Goal: Communication & Community: Answer question/provide support

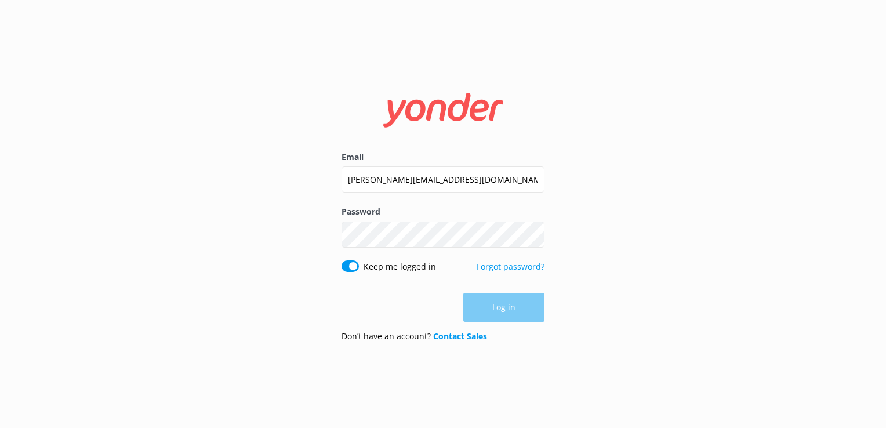
click at [387, 164] on div "Email [PERSON_NAME][EMAIL_ADDRESS][DOMAIN_NAME]" at bounding box center [443, 178] width 203 height 55
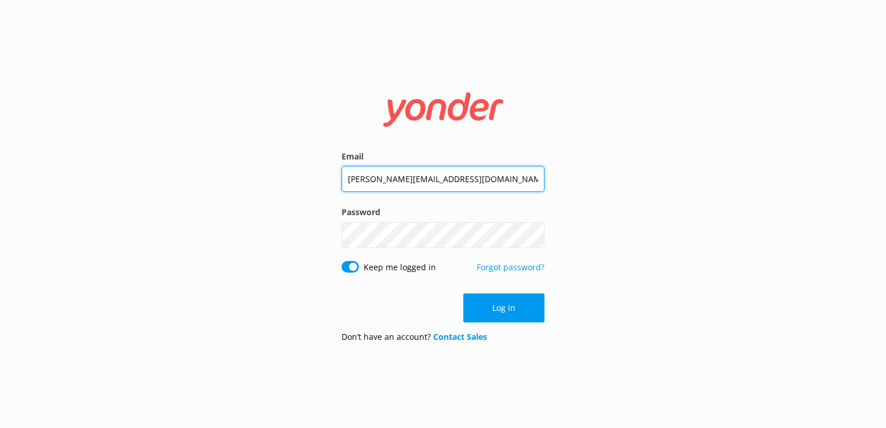
click at [390, 186] on input "[PERSON_NAME][EMAIL_ADDRESS][DOMAIN_NAME]" at bounding box center [443, 179] width 203 height 26
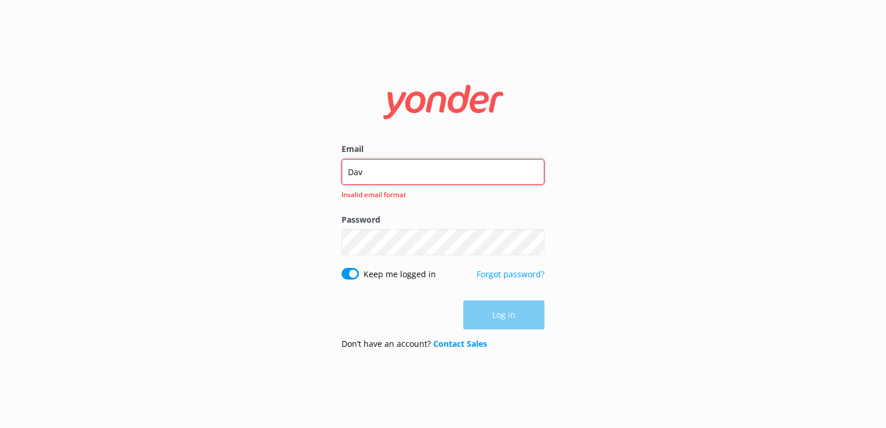
click at [462, 167] on input "Dav" at bounding box center [443, 172] width 203 height 26
click at [409, 170] on input "Dav" at bounding box center [443, 172] width 203 height 26
click at [395, 173] on input "e" at bounding box center [443, 172] width 203 height 26
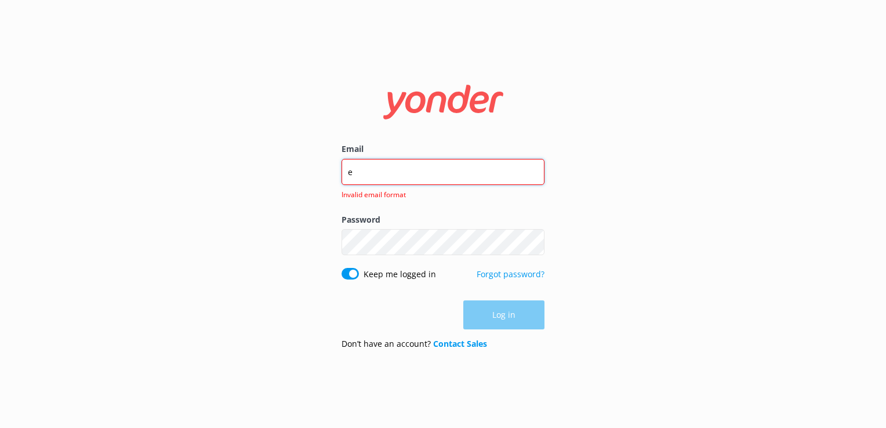
click at [395, 173] on input "e" at bounding box center [443, 172] width 203 height 26
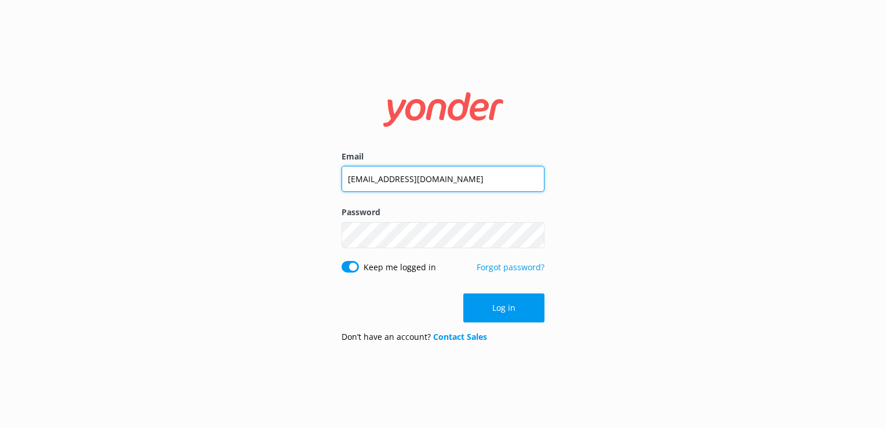
type input "[EMAIL_ADDRESS][DOMAIN_NAME]"
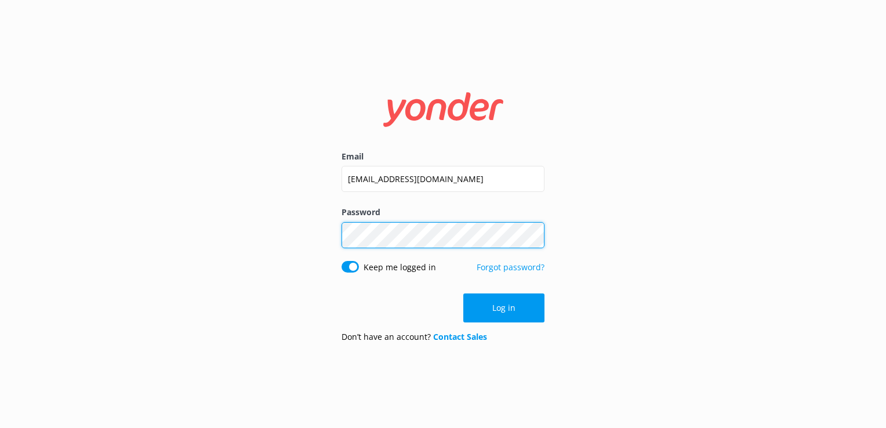
click button "Log in" at bounding box center [503, 307] width 81 height 29
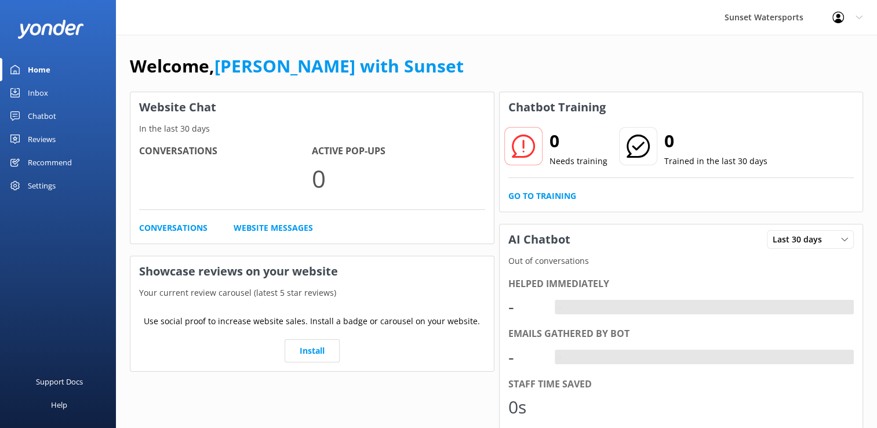
click at [37, 86] on div "Inbox" at bounding box center [38, 92] width 20 height 23
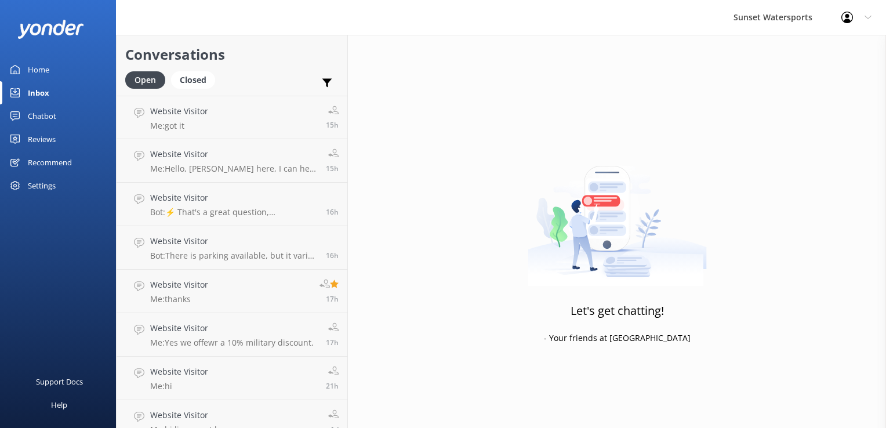
click at [195, 90] on div "Open Closed" at bounding box center [173, 85] width 96 height 28
click at [198, 79] on div "Closed" at bounding box center [193, 79] width 44 height 17
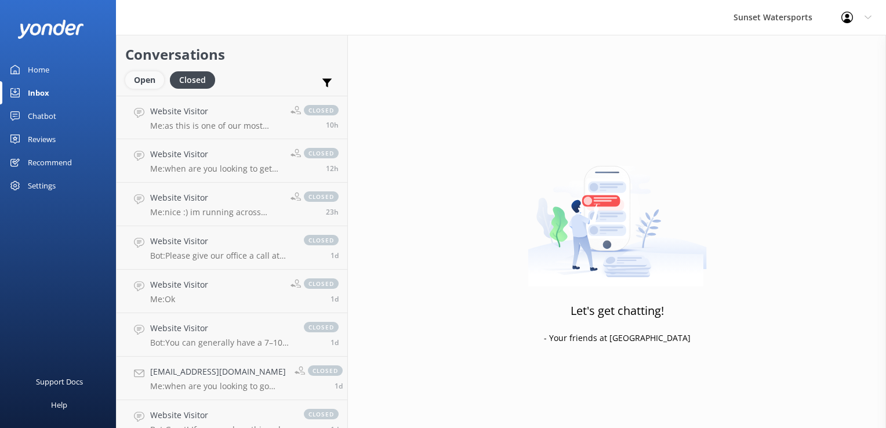
click at [144, 78] on div "Open" at bounding box center [144, 79] width 39 height 17
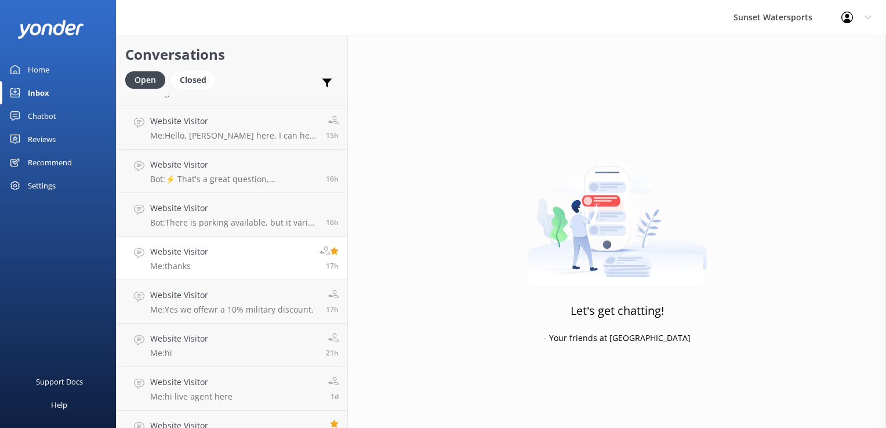
scroll to position [59, 0]
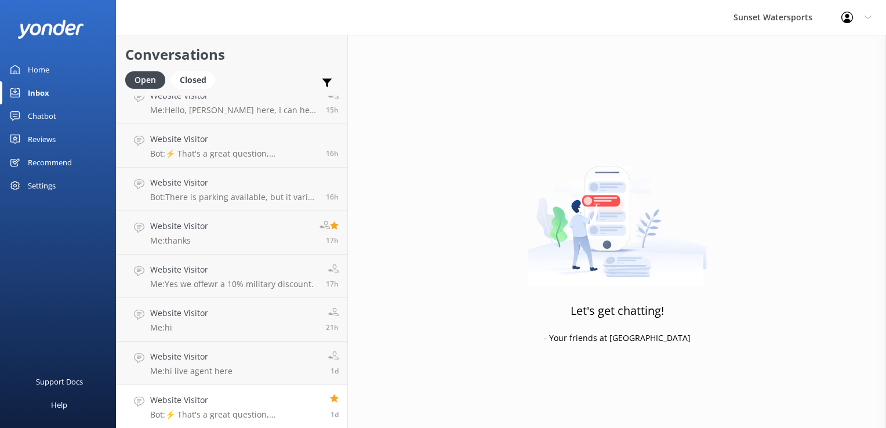
click at [197, 394] on h4 "Website Visitor" at bounding box center [235, 400] width 171 height 13
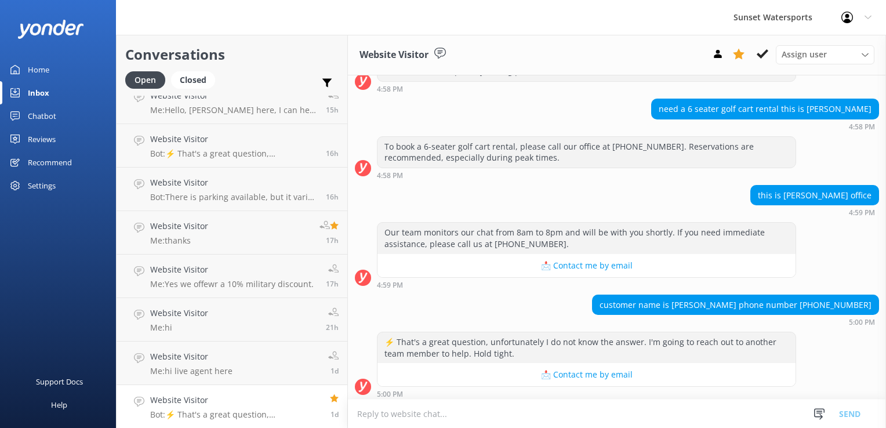
scroll to position [2625, 0]
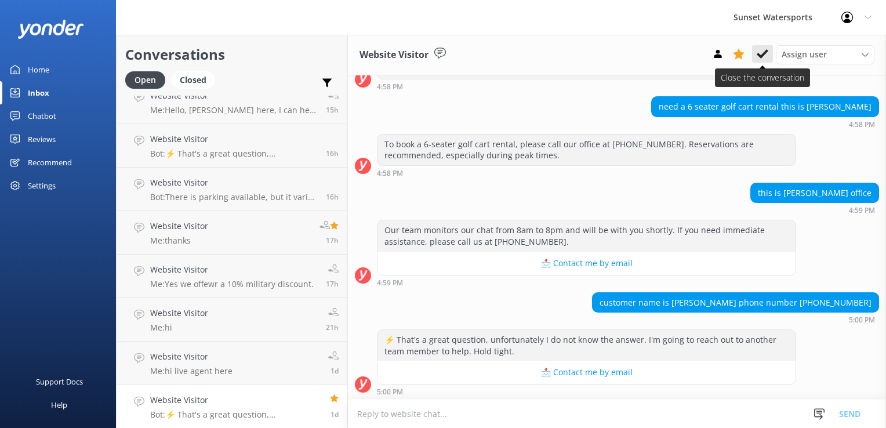
click at [765, 56] on icon at bounding box center [763, 54] width 12 height 12
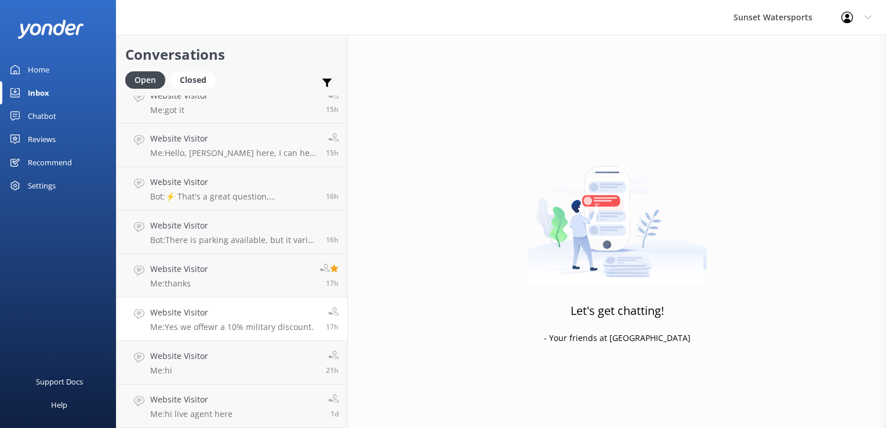
scroll to position [15, 0]
click at [211, 402] on h4 "Website Visitor" at bounding box center [191, 400] width 82 height 13
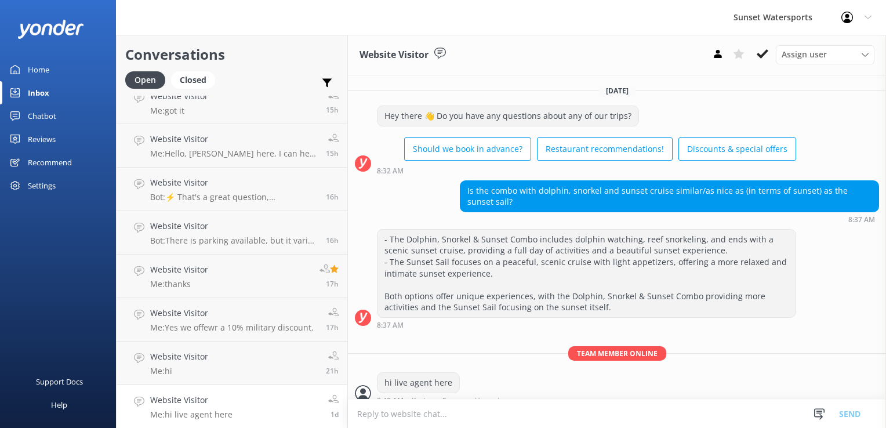
scroll to position [9, 0]
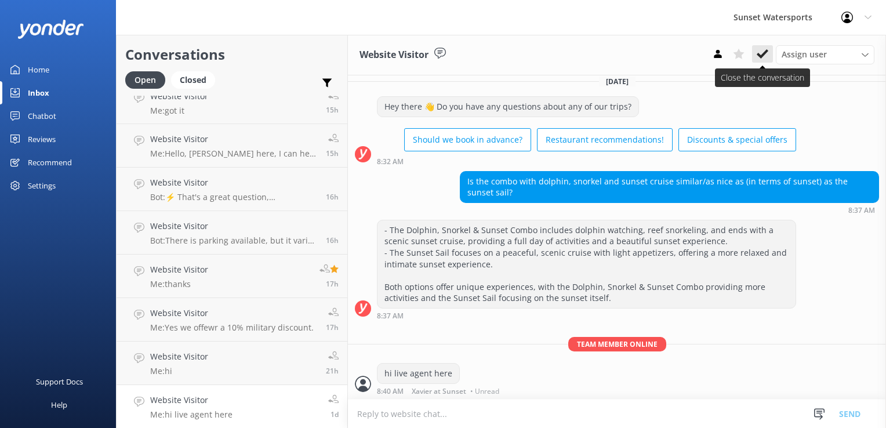
click at [768, 56] on icon at bounding box center [763, 54] width 12 height 12
click at [768, 56] on div "Assign user [PERSON_NAME] at [GEOGRAPHIC_DATA][PERSON_NAME] with [PERSON_NAME] …" at bounding box center [790, 54] width 167 height 19
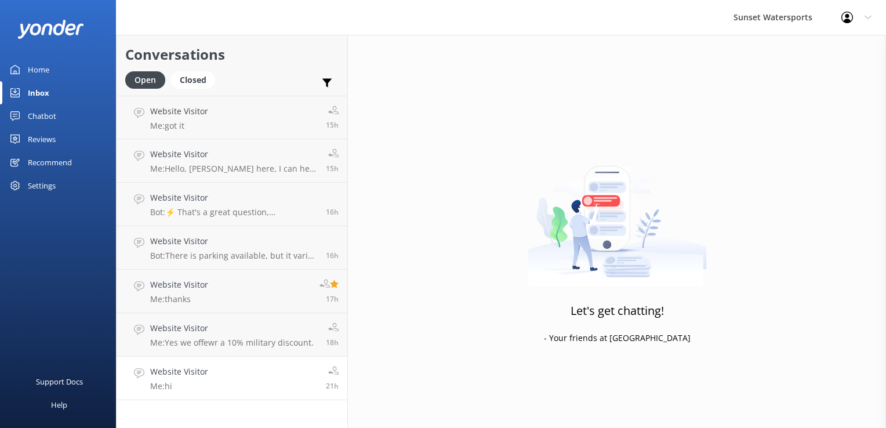
click at [260, 382] on link "Website Visitor Me: hi 21h" at bounding box center [232, 378] width 231 height 43
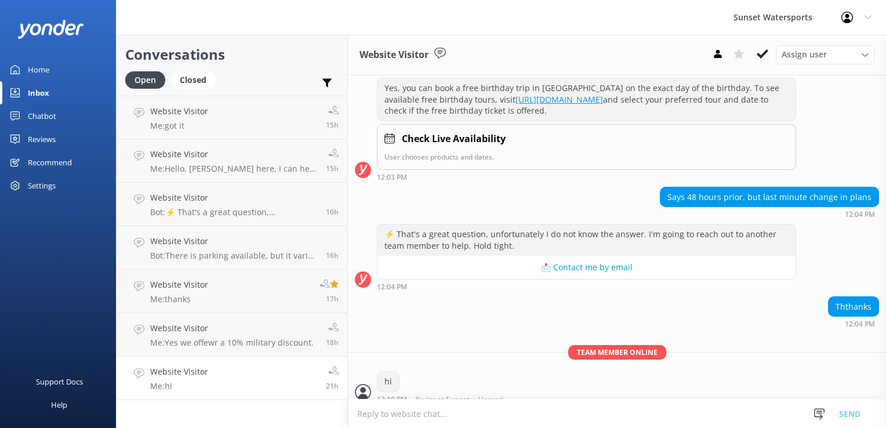
scroll to position [147, 0]
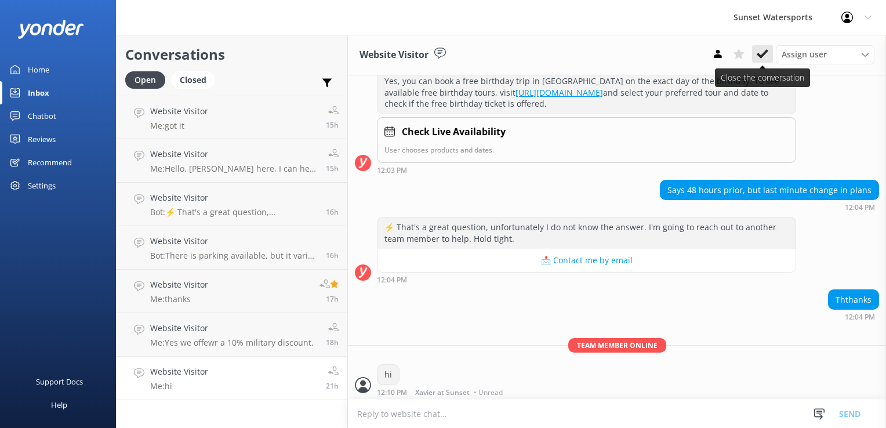
click at [761, 59] on icon at bounding box center [763, 54] width 12 height 12
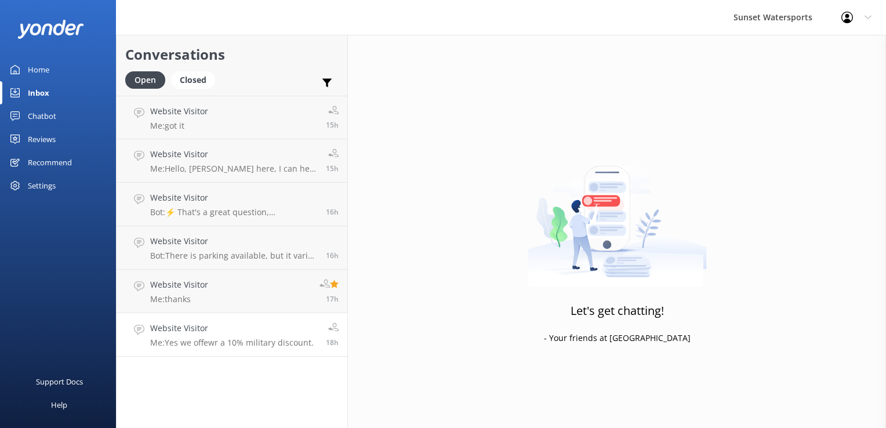
click at [188, 340] on p "Me: Yes we offewr a 10% military discount." at bounding box center [232, 342] width 164 height 10
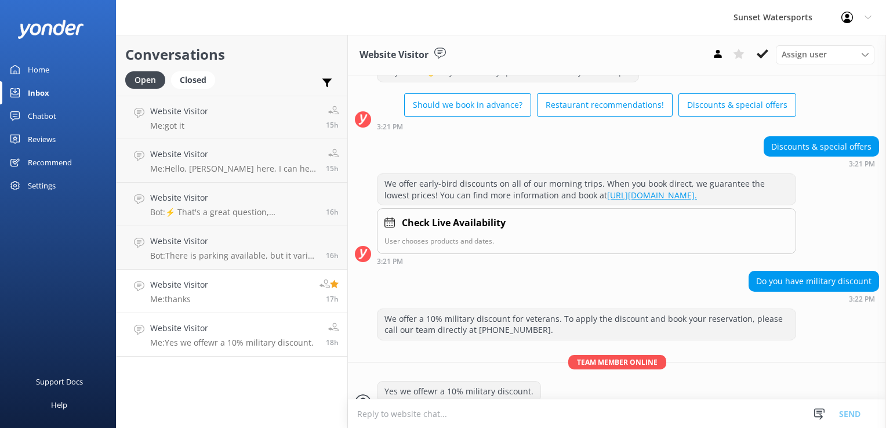
scroll to position [73, 0]
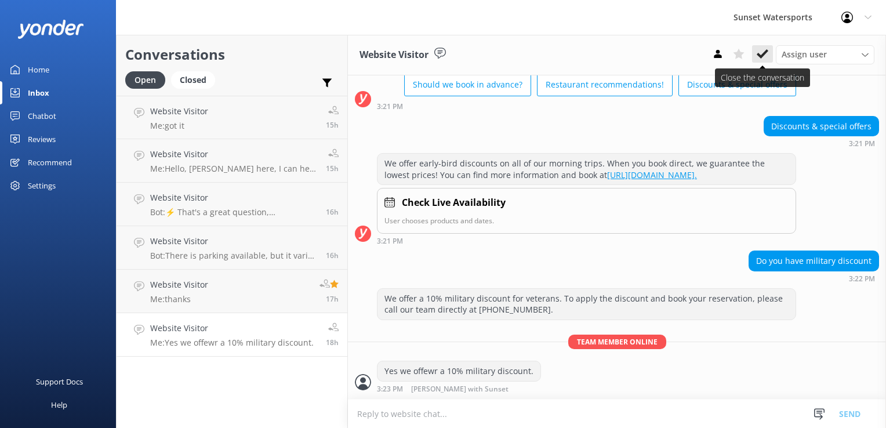
click at [760, 60] on button at bounding box center [762, 53] width 21 height 17
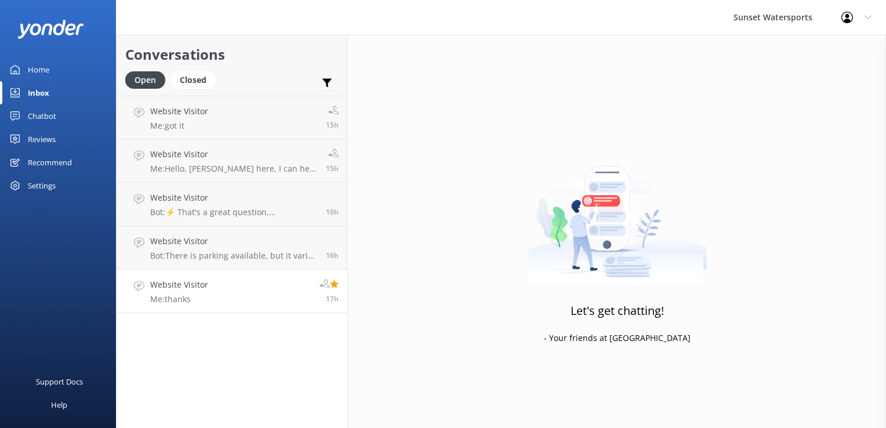
click at [197, 292] on div "Website Visitor Me: thanks" at bounding box center [179, 291] width 58 height 26
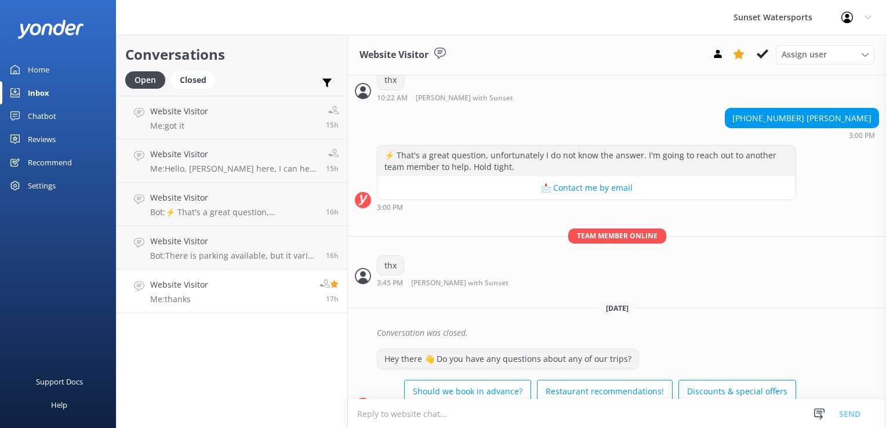
scroll to position [4768, 0]
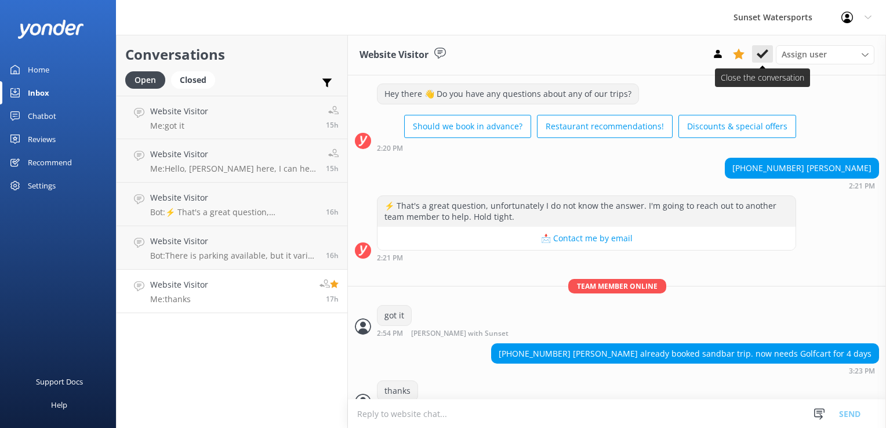
click at [769, 52] on button at bounding box center [762, 53] width 21 height 17
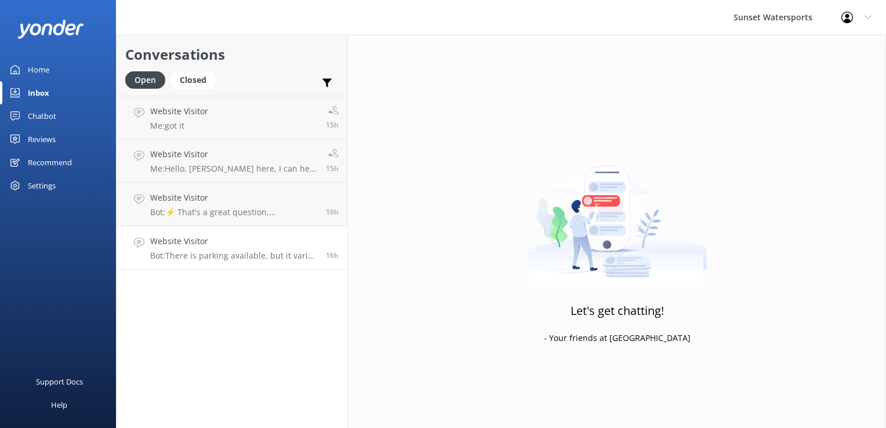
click at [195, 241] on h4 "Website Visitor" at bounding box center [233, 241] width 167 height 13
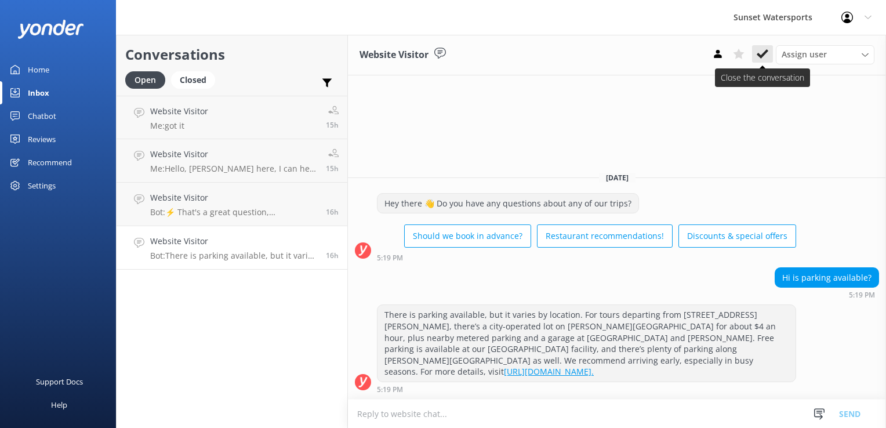
click at [760, 55] on use at bounding box center [763, 53] width 12 height 9
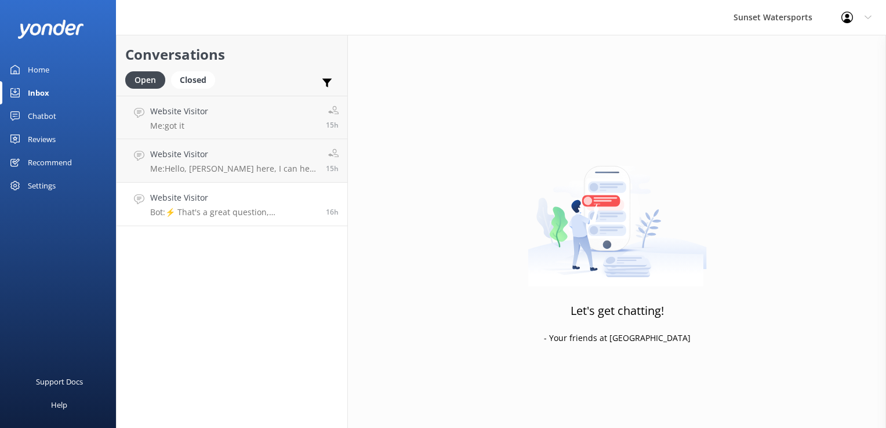
click at [224, 194] on h4 "Website Visitor" at bounding box center [233, 197] width 167 height 13
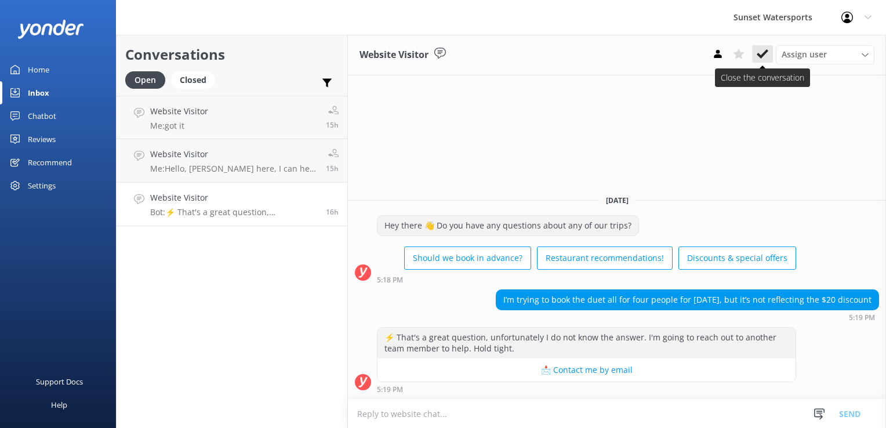
click at [767, 52] on use at bounding box center [763, 53] width 12 height 9
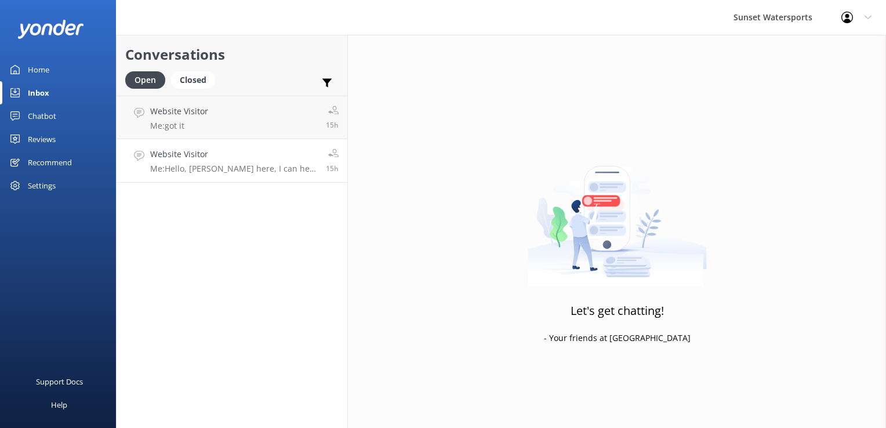
click at [223, 165] on p "Me: Hello, [PERSON_NAME] here, I can help you with your question. Are you looki…" at bounding box center [233, 169] width 167 height 10
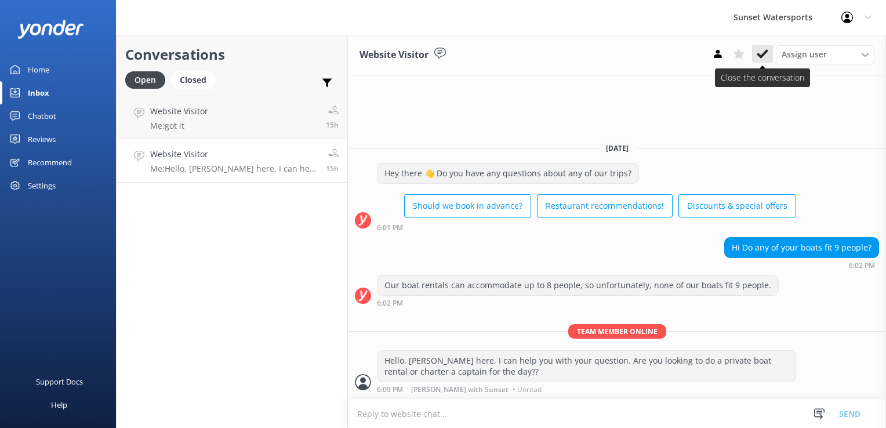
click at [768, 51] on button at bounding box center [762, 53] width 21 height 17
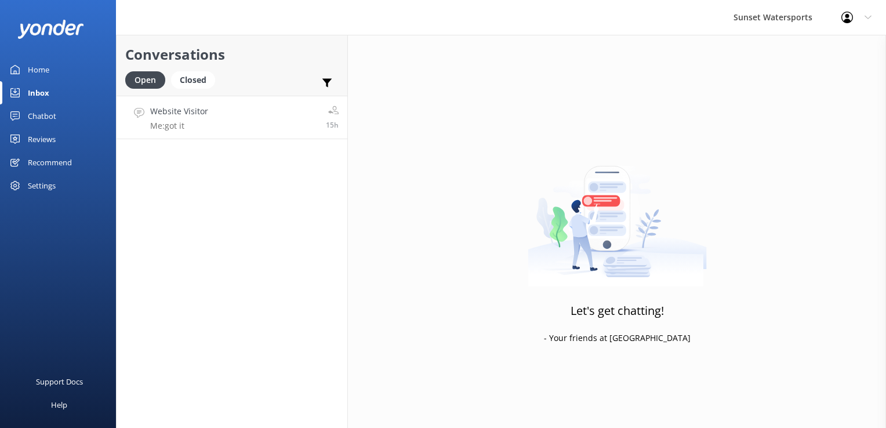
click at [242, 119] on link "Website Visitor Me: got it 15h" at bounding box center [232, 117] width 231 height 43
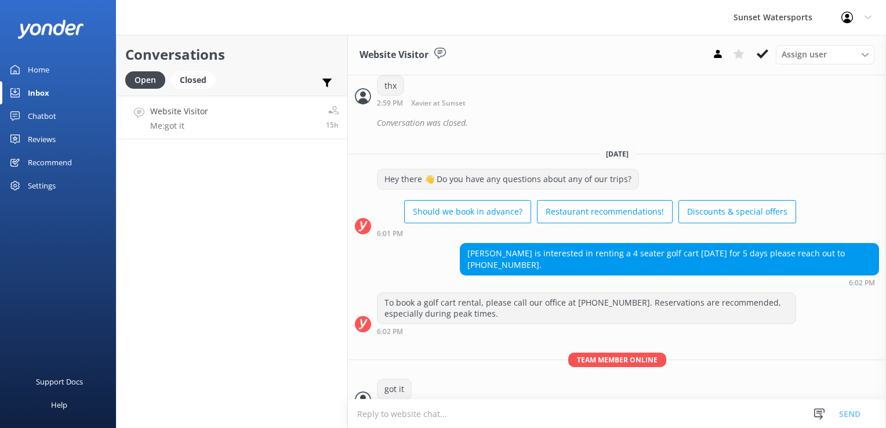
scroll to position [10280, 0]
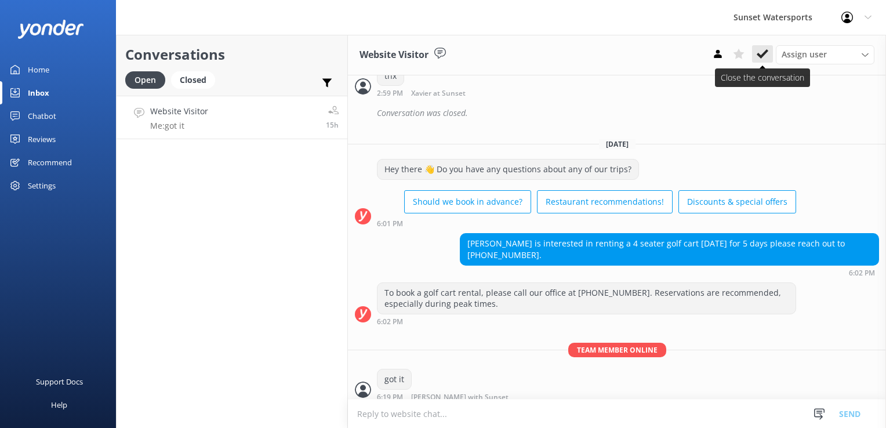
click at [763, 49] on icon at bounding box center [763, 54] width 12 height 12
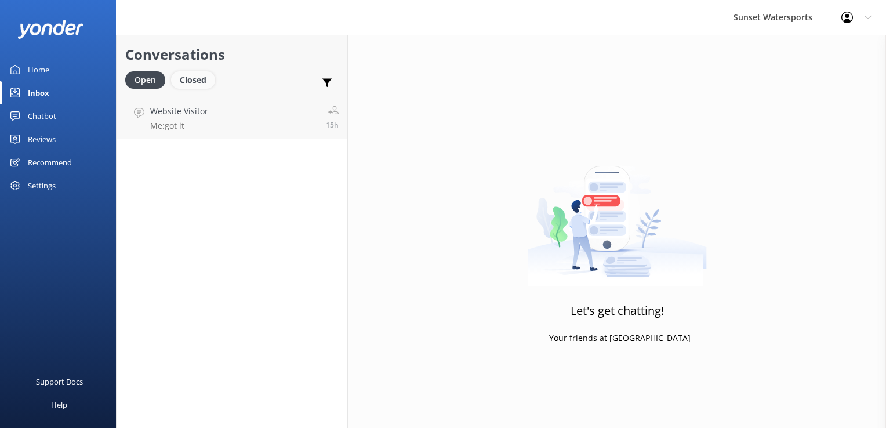
click at [197, 85] on div "Closed" at bounding box center [193, 79] width 44 height 17
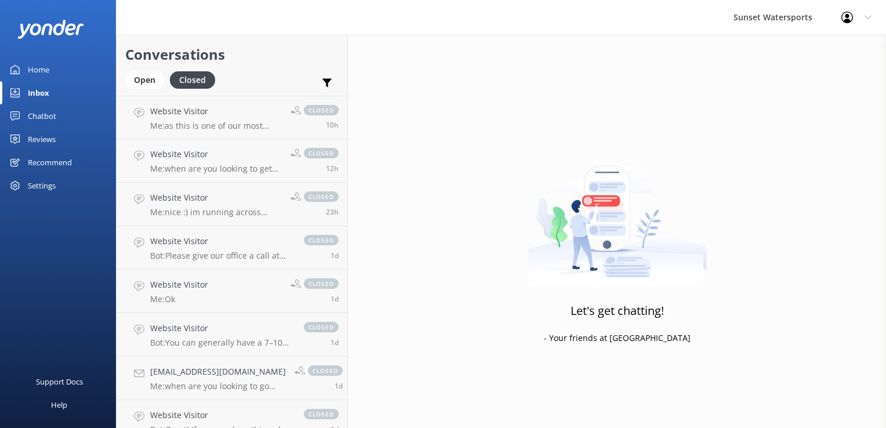
click at [141, 92] on div "Open Closed" at bounding box center [173, 85] width 96 height 28
click at [144, 82] on div "Open" at bounding box center [144, 79] width 39 height 17
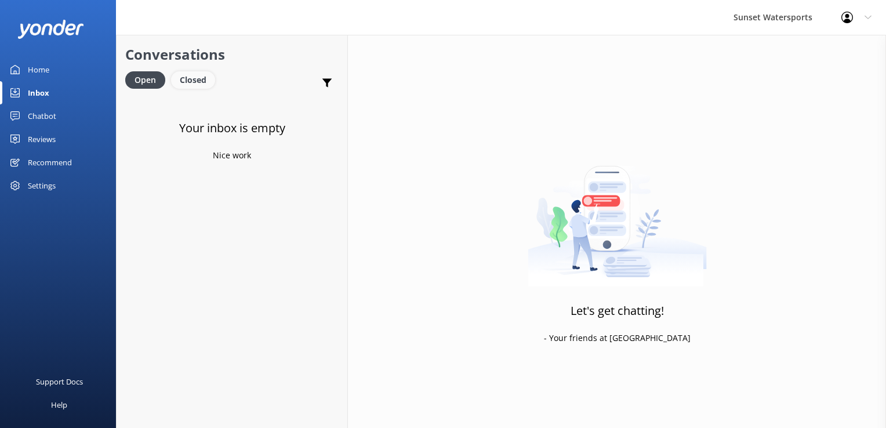
click at [185, 82] on div "Closed" at bounding box center [193, 79] width 44 height 17
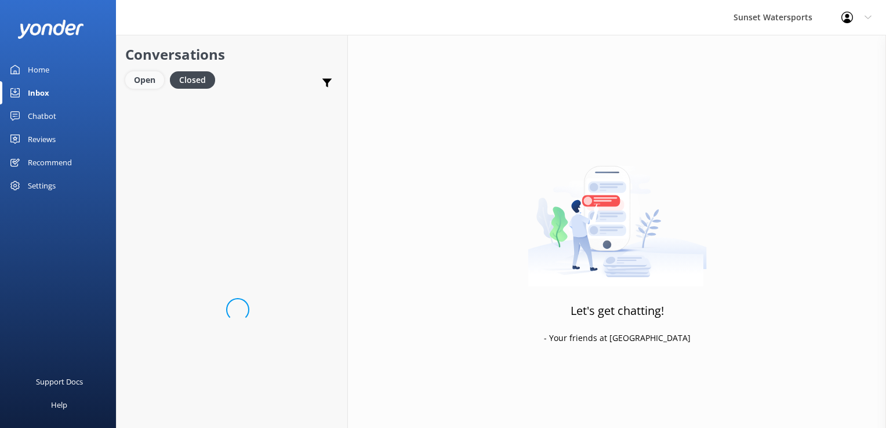
click at [131, 77] on div "Open" at bounding box center [144, 79] width 39 height 17
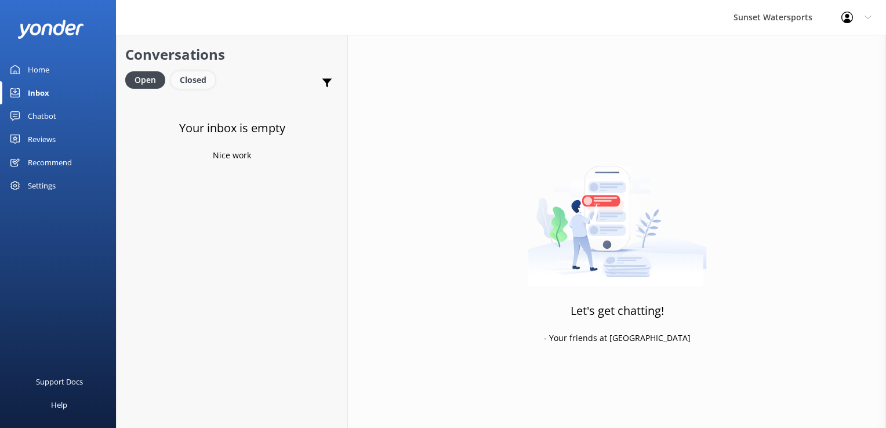
click at [180, 87] on div "Closed" at bounding box center [193, 79] width 44 height 17
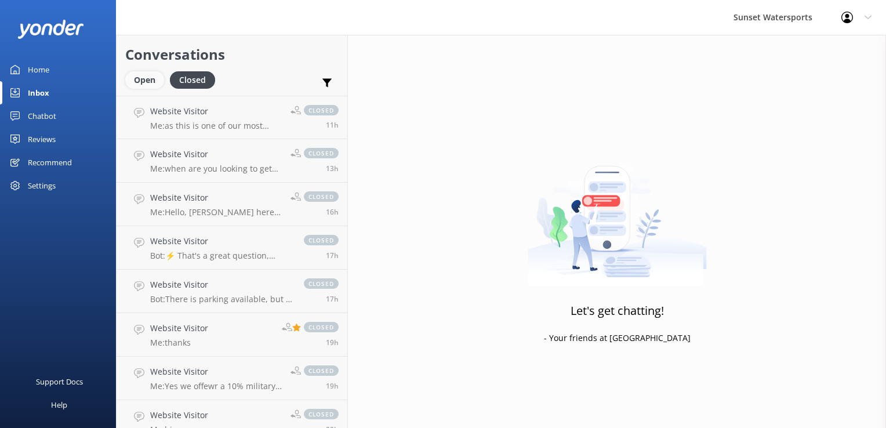
click at [137, 82] on div "Open" at bounding box center [144, 79] width 39 height 17
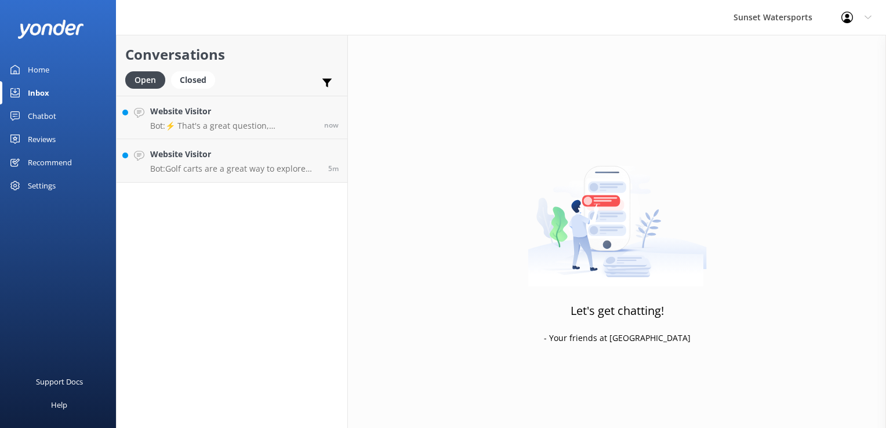
click at [213, 191] on div "Conversations Open Closed Important Assigned to me Unassigned Website Visitor B…" at bounding box center [232, 231] width 232 height 393
click at [218, 180] on link "Website Visitor Bot: Golf carts are a great way to explore [GEOGRAPHIC_DATA]. T…" at bounding box center [232, 160] width 231 height 43
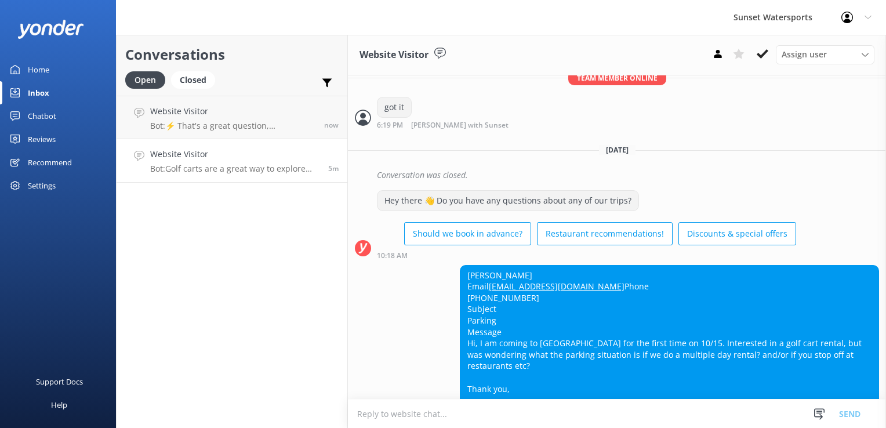
scroll to position [10654, 0]
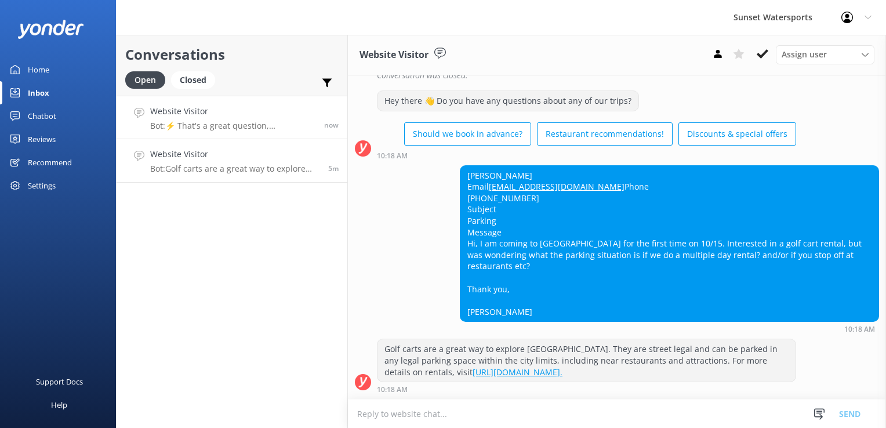
click at [192, 126] on p "Bot: ⚡ That's a great question, unfortunately I do not know the answer. I'm goi…" at bounding box center [232, 126] width 165 height 10
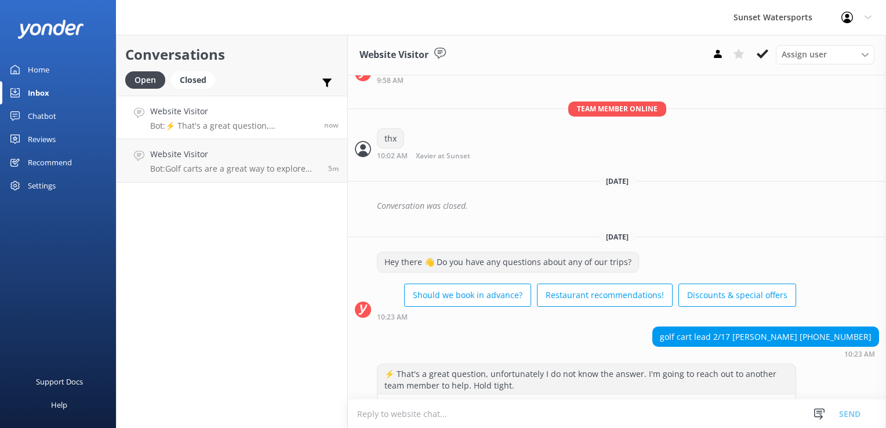
scroll to position [5424, 0]
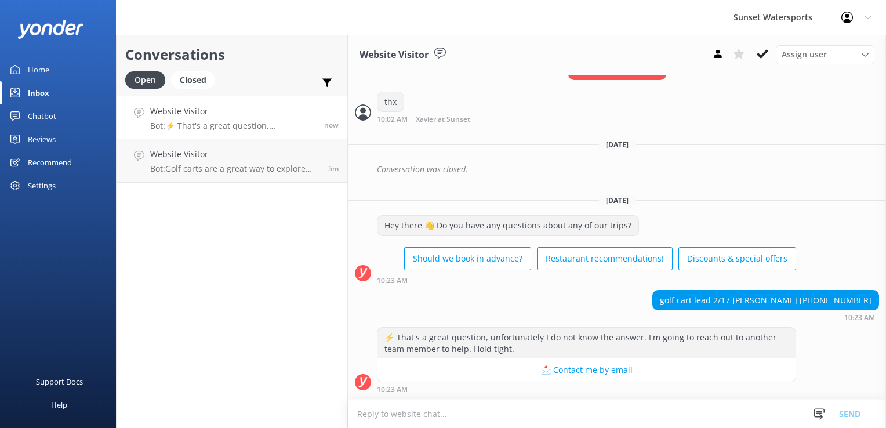
click at [398, 411] on textarea at bounding box center [617, 414] width 538 height 28
click at [399, 411] on textarea at bounding box center [617, 414] width 538 height 28
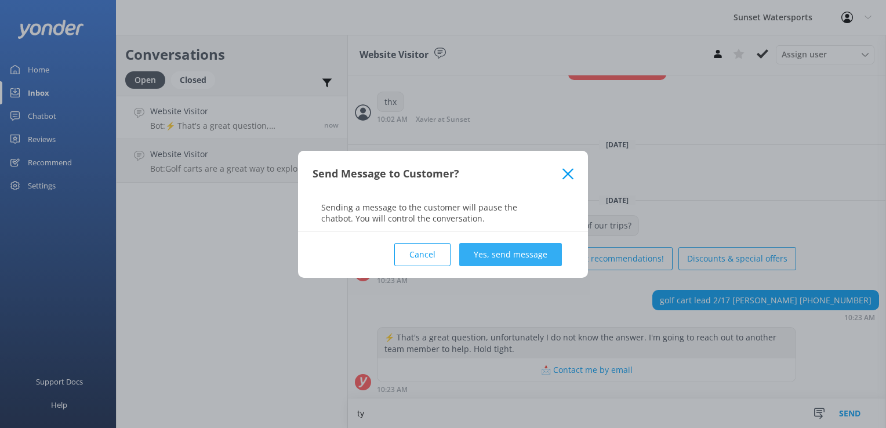
type textarea "ty"
click at [532, 249] on button "Yes, send message" at bounding box center [510, 254] width 103 height 23
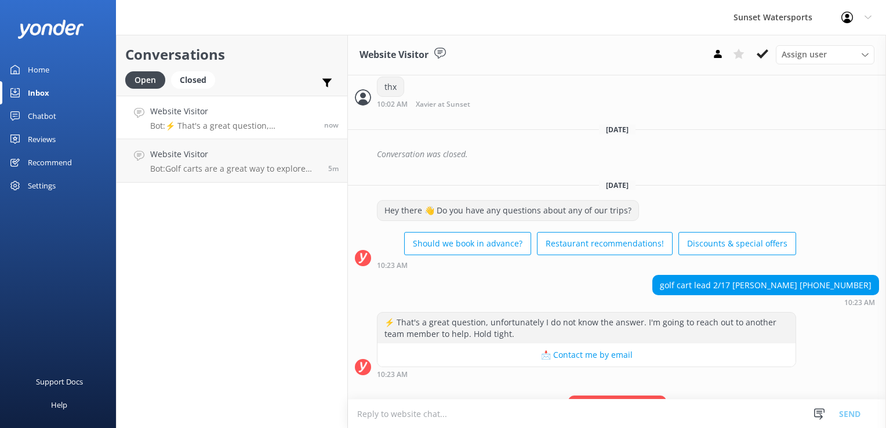
scroll to position [5499, 0]
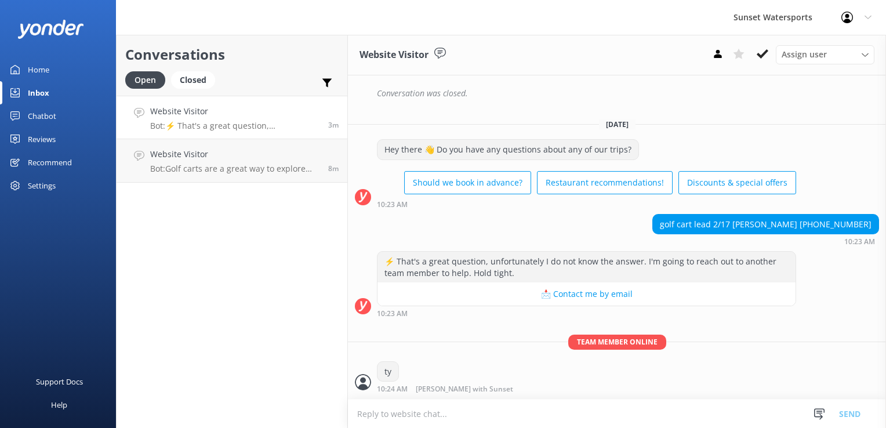
click at [218, 261] on div "Conversations Open Closed Important Assigned to me Unassigned Website Visitor B…" at bounding box center [232, 231] width 232 height 393
click at [224, 129] on p "Bot: ⚡ That's a great question, unfortunately I do not know the answer. I'm goi…" at bounding box center [234, 126] width 169 height 10
click at [227, 175] on link "Website Visitor Bot: Golf carts are a great way to explore [GEOGRAPHIC_DATA]. T…" at bounding box center [232, 160] width 231 height 43
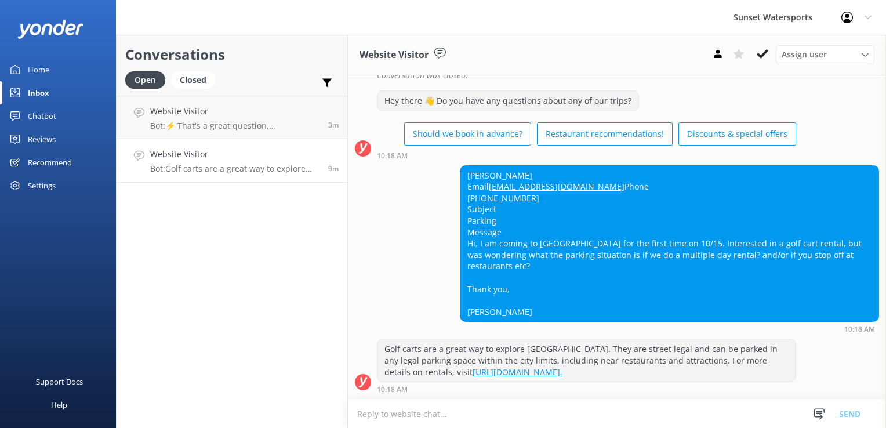
scroll to position [10654, 0]
click at [443, 422] on textarea at bounding box center [617, 414] width 538 height 28
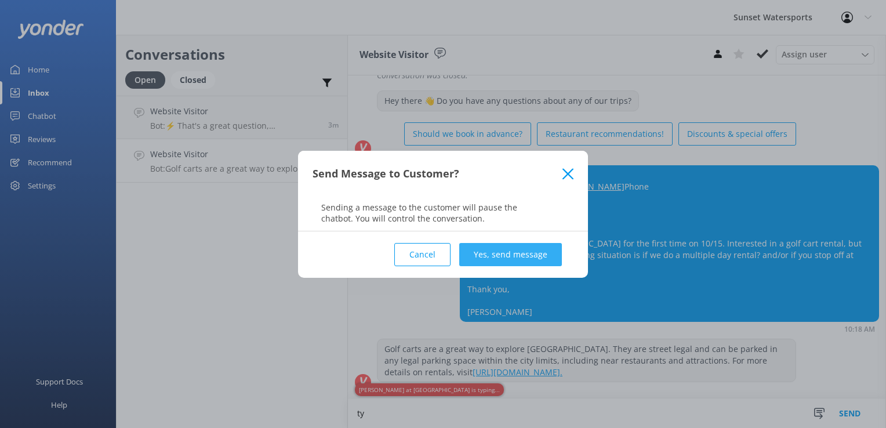
type textarea "ty"
click at [531, 262] on button "Yes, send message" at bounding box center [510, 254] width 103 height 23
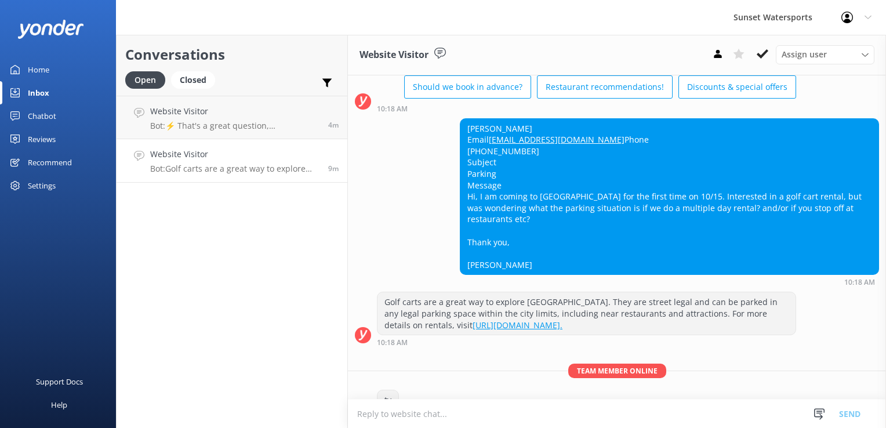
scroll to position [10730, 0]
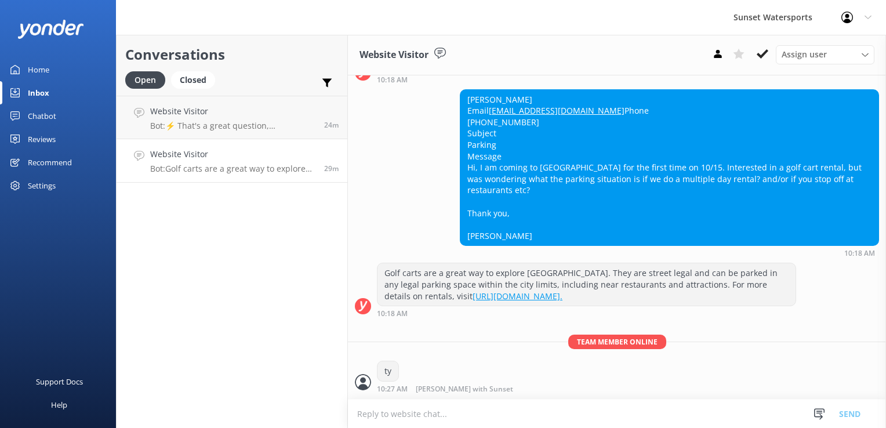
click at [478, 90] on div "[PERSON_NAME] Email [EMAIL_ADDRESS][DOMAIN_NAME] Phone [PHONE_NUMBER] Subject P…" at bounding box center [669, 168] width 418 height 156
copy div "[PERSON_NAME]"
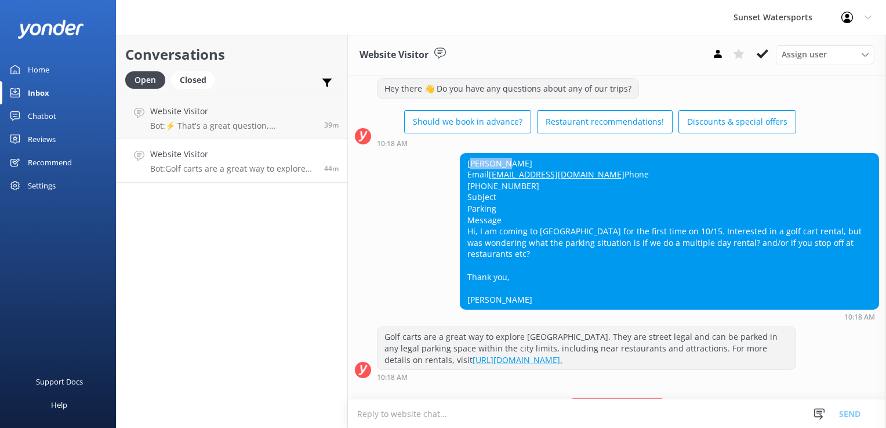
scroll to position [10614, 0]
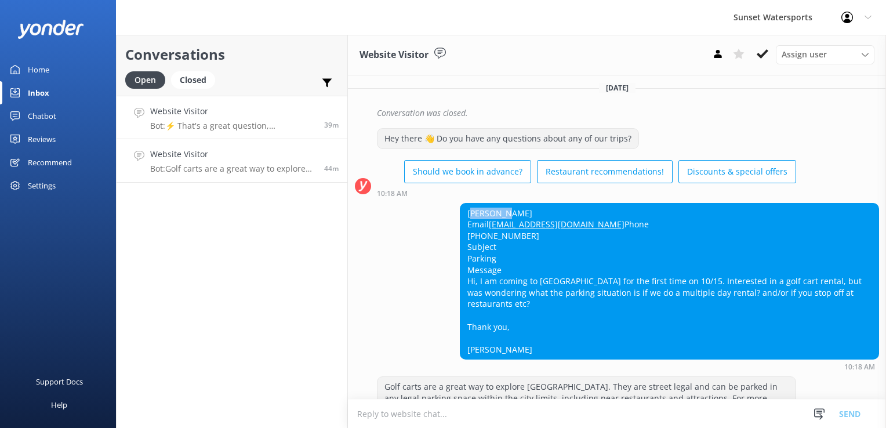
click at [281, 103] on link "Website Visitor Bot: ⚡ That's a great question, unfortunately I do not know the…" at bounding box center [232, 117] width 231 height 43
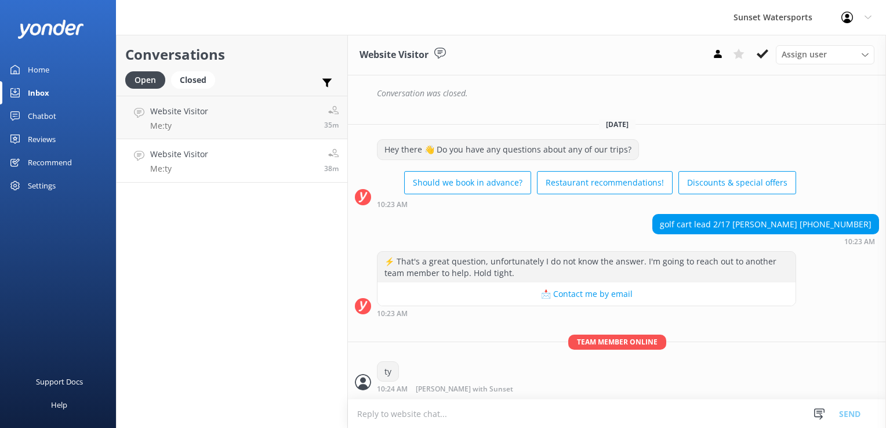
scroll to position [5499, 0]
click at [199, 152] on h4 "Website Visitor" at bounding box center [179, 154] width 58 height 13
click at [199, 111] on h4 "Website Visitor" at bounding box center [179, 111] width 58 height 13
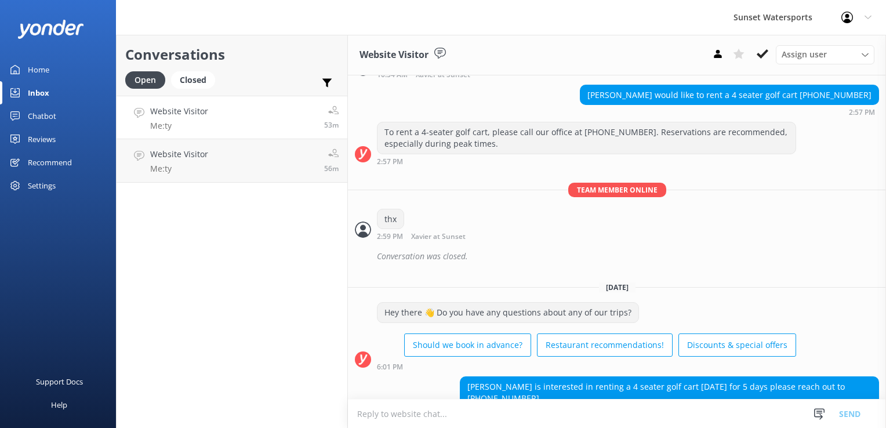
scroll to position [10730, 0]
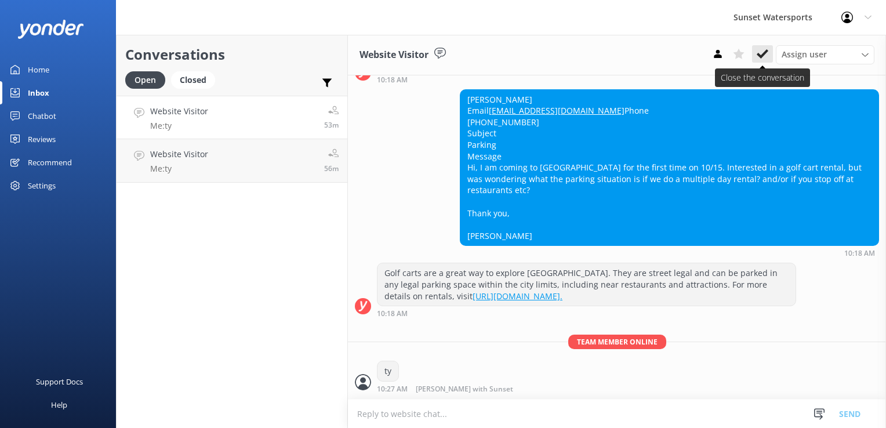
click at [758, 56] on icon at bounding box center [763, 54] width 12 height 12
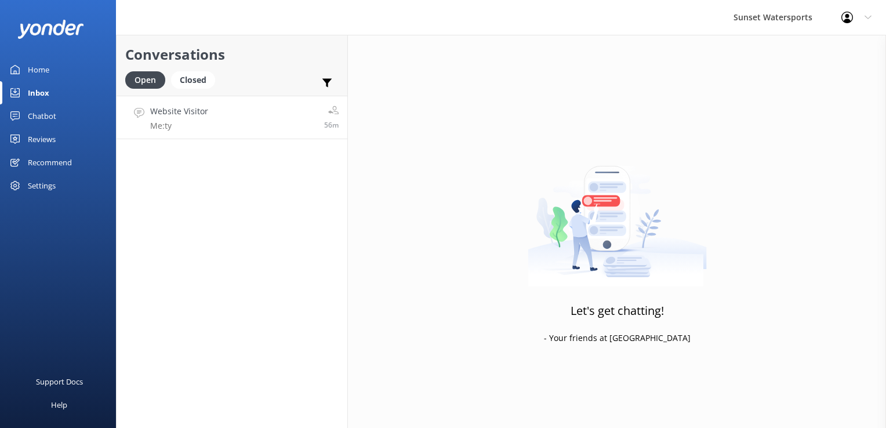
click at [226, 117] on link "Website Visitor Me: ty 56m" at bounding box center [232, 117] width 231 height 43
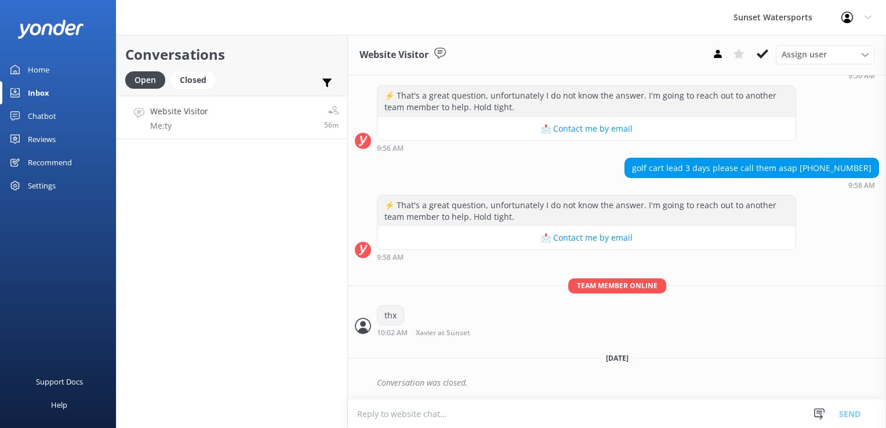
scroll to position [5499, 0]
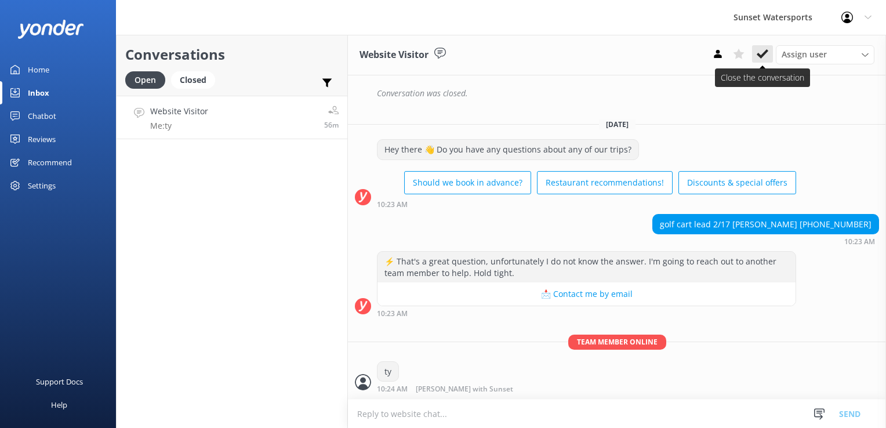
click at [768, 54] on button at bounding box center [762, 53] width 21 height 17
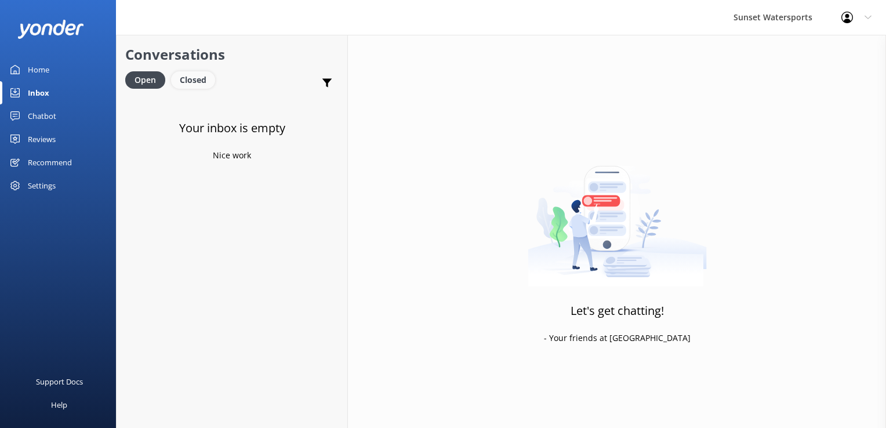
click at [205, 76] on div "Closed" at bounding box center [193, 79] width 44 height 17
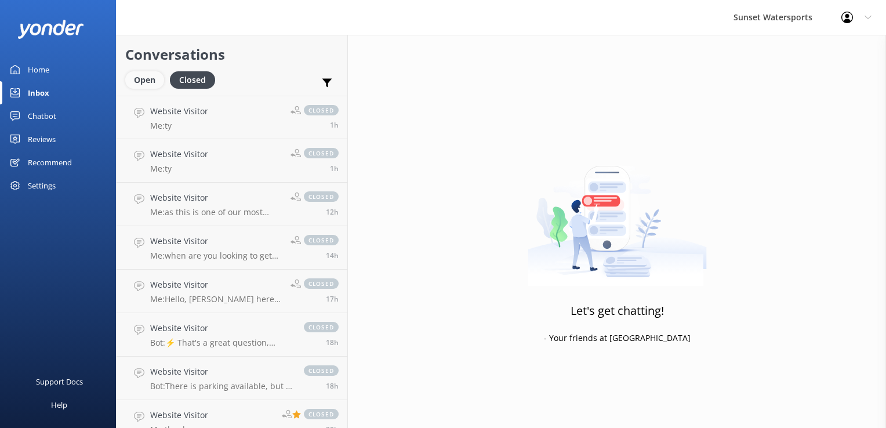
click at [139, 77] on div "Open" at bounding box center [144, 79] width 39 height 17
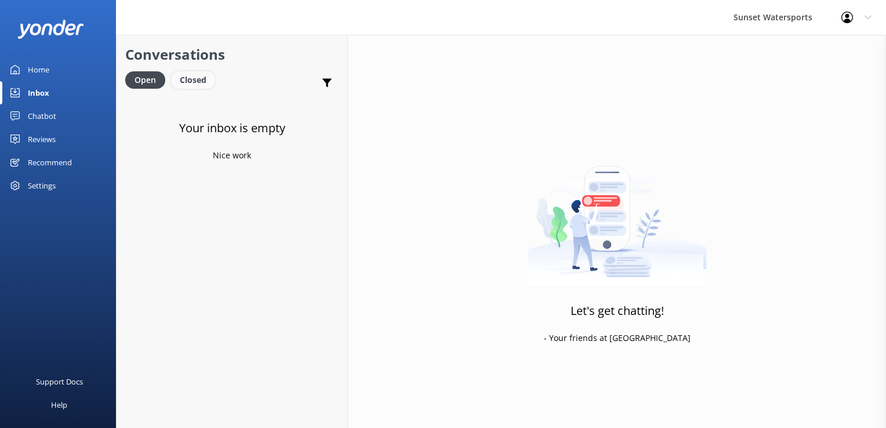
click at [204, 76] on div "Closed" at bounding box center [193, 79] width 44 height 17
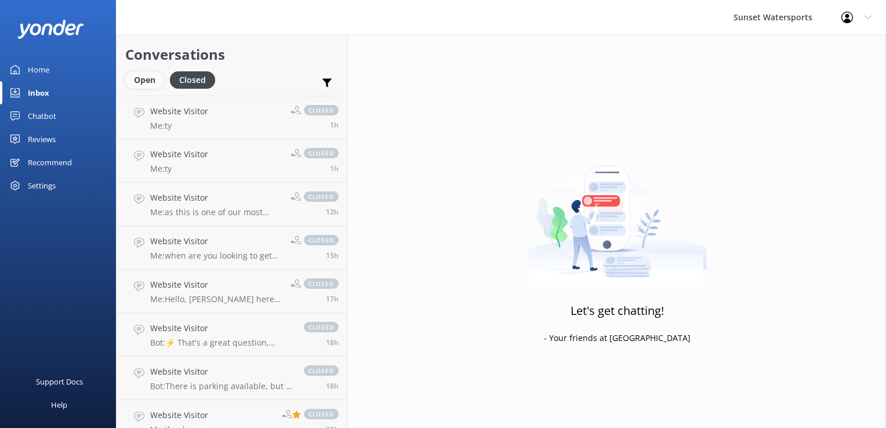
click at [149, 83] on div "Open" at bounding box center [144, 79] width 39 height 17
